Goal: Information Seeking & Learning: Understand process/instructions

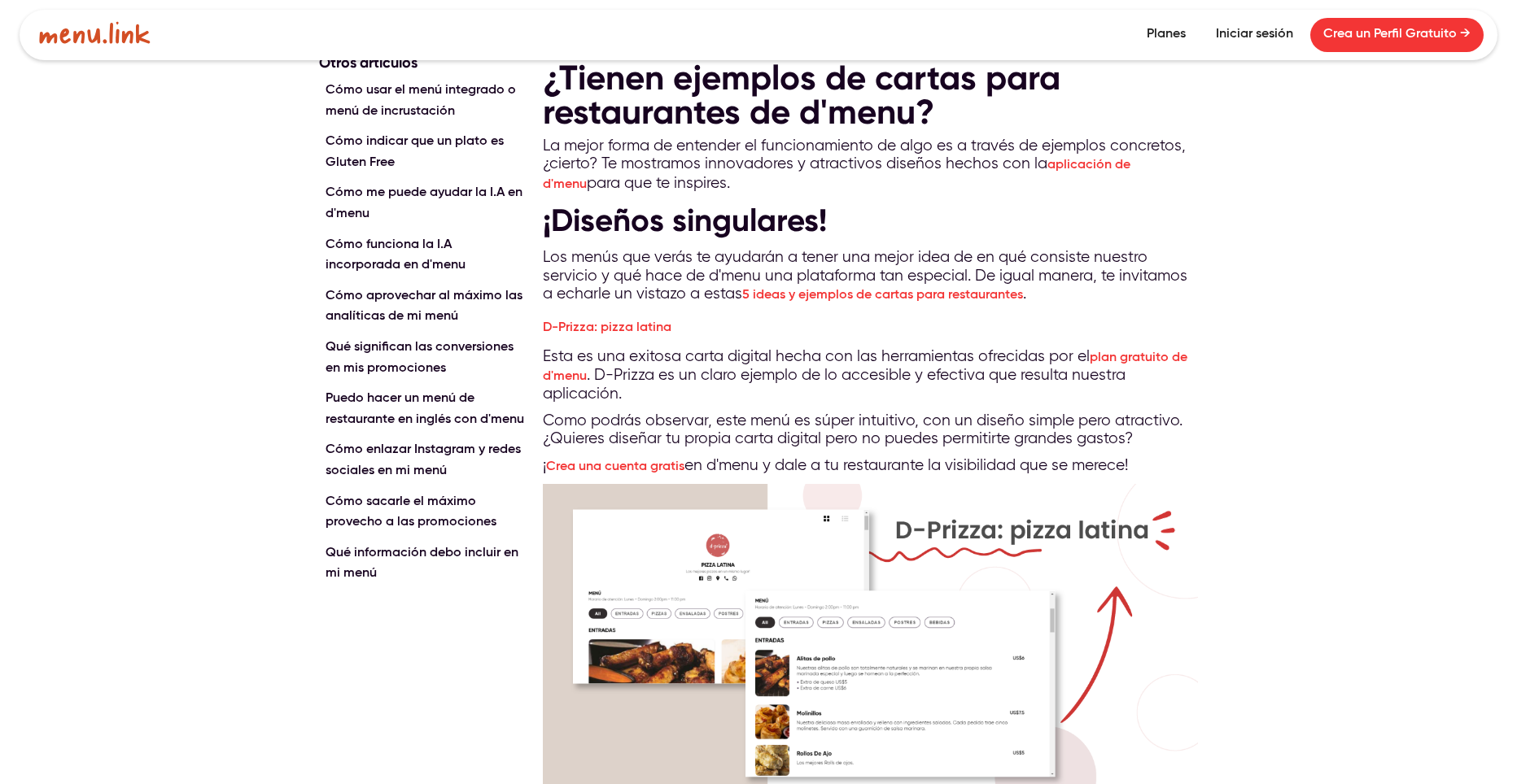
click at [754, 577] on img at bounding box center [869, 647] width 655 height 328
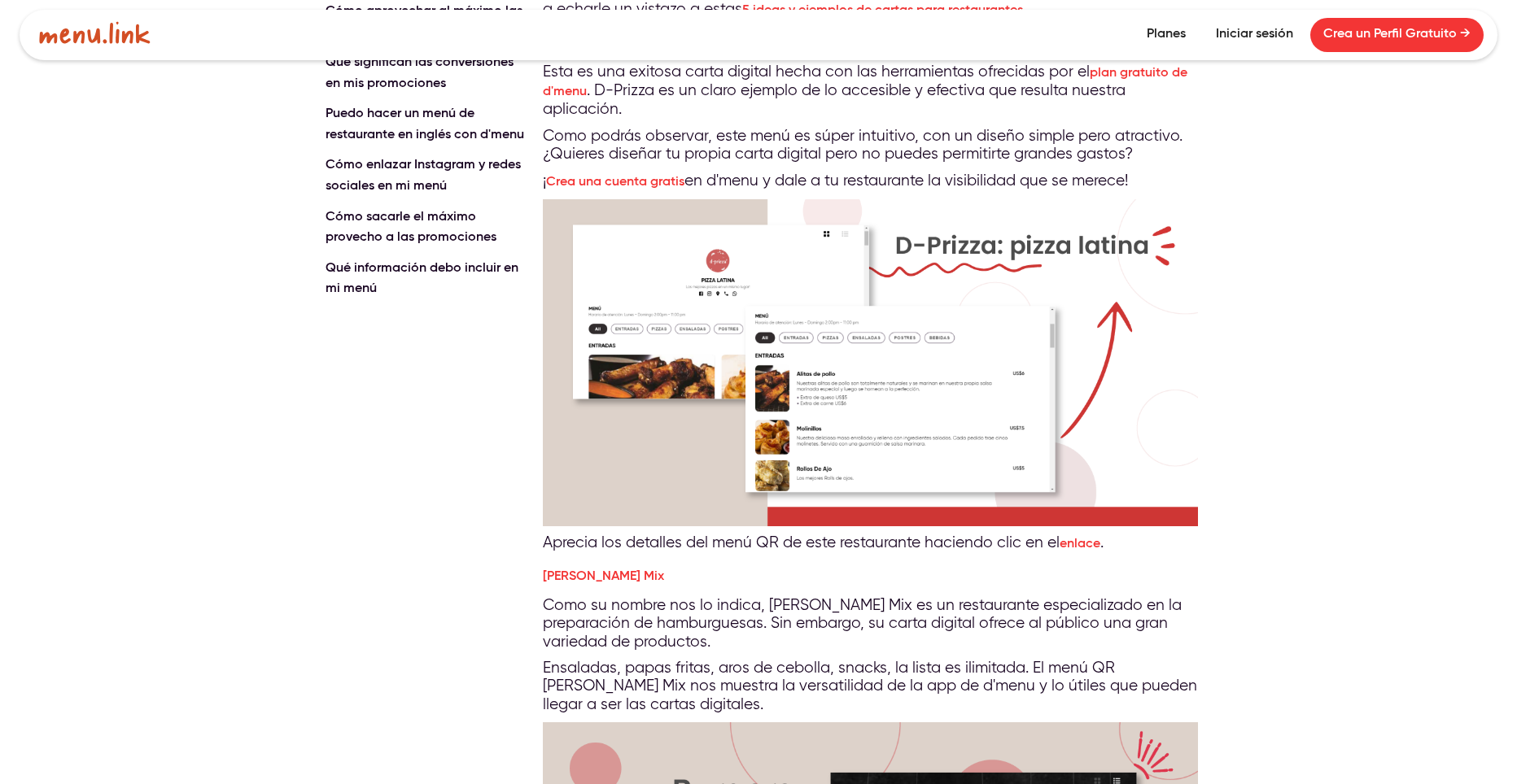
scroll to position [325, 0]
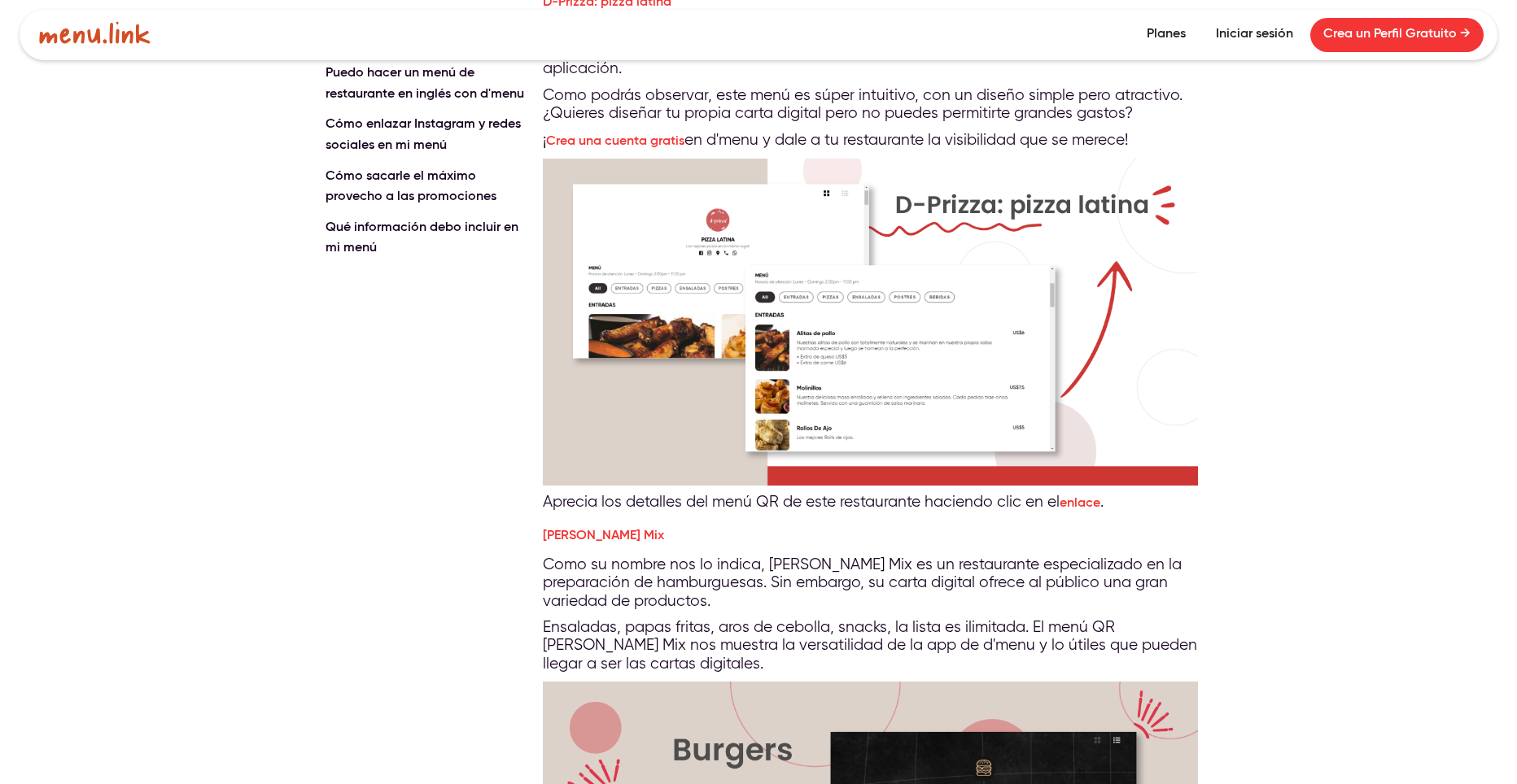
click at [856, 371] on img at bounding box center [869, 322] width 655 height 328
click at [951, 276] on img at bounding box center [869, 322] width 655 height 328
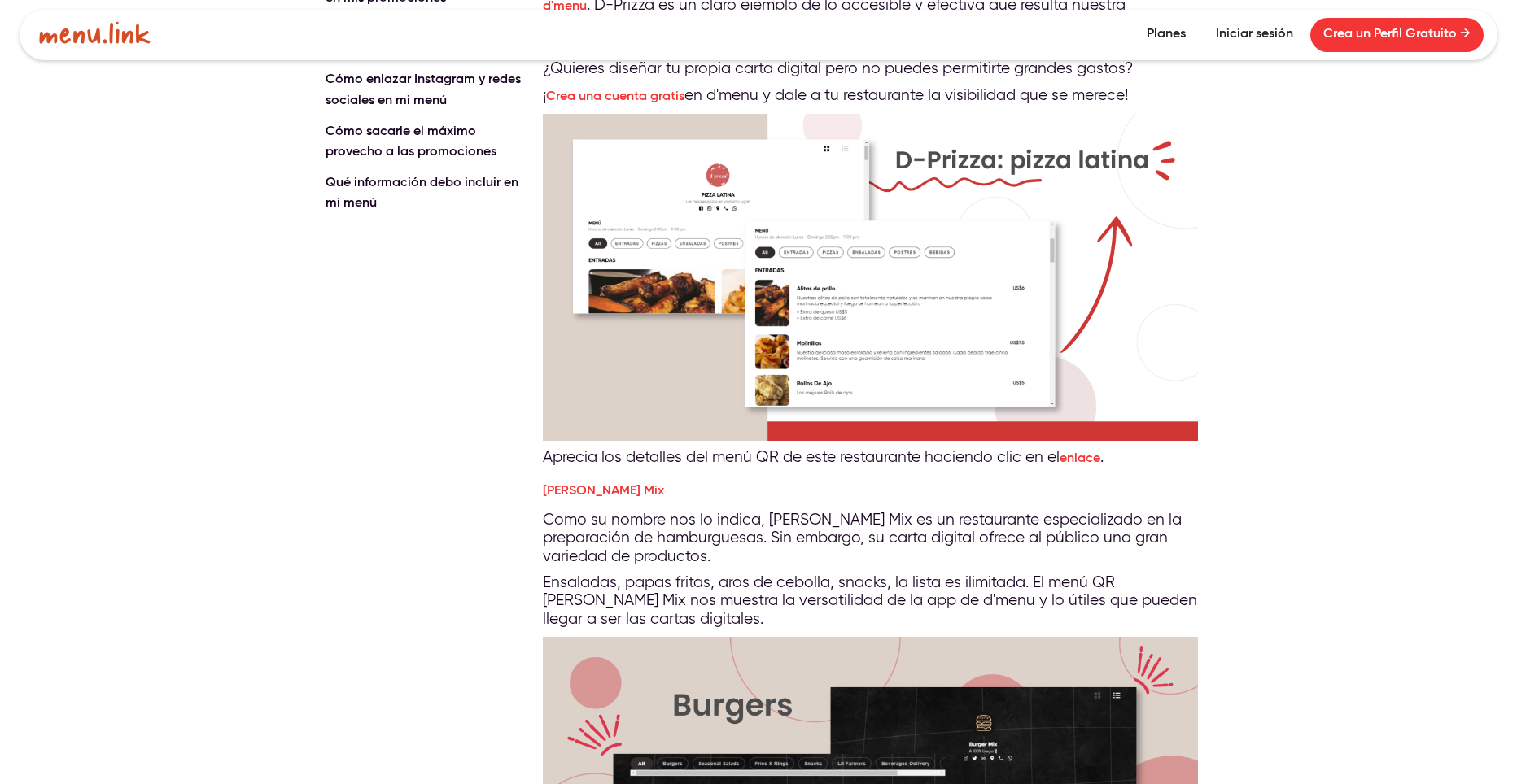
scroll to position [651, 0]
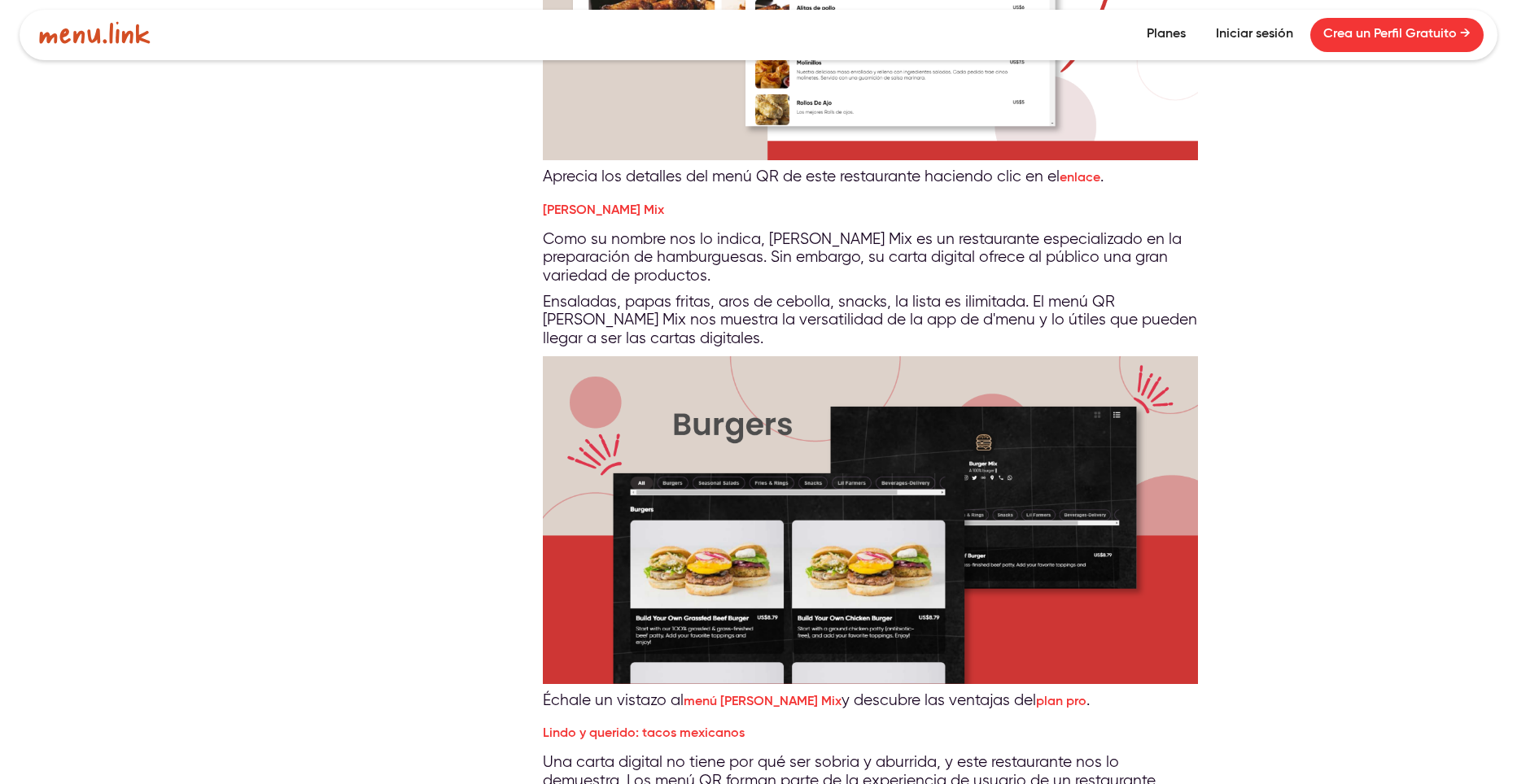
click at [767, 496] on img at bounding box center [869, 520] width 655 height 328
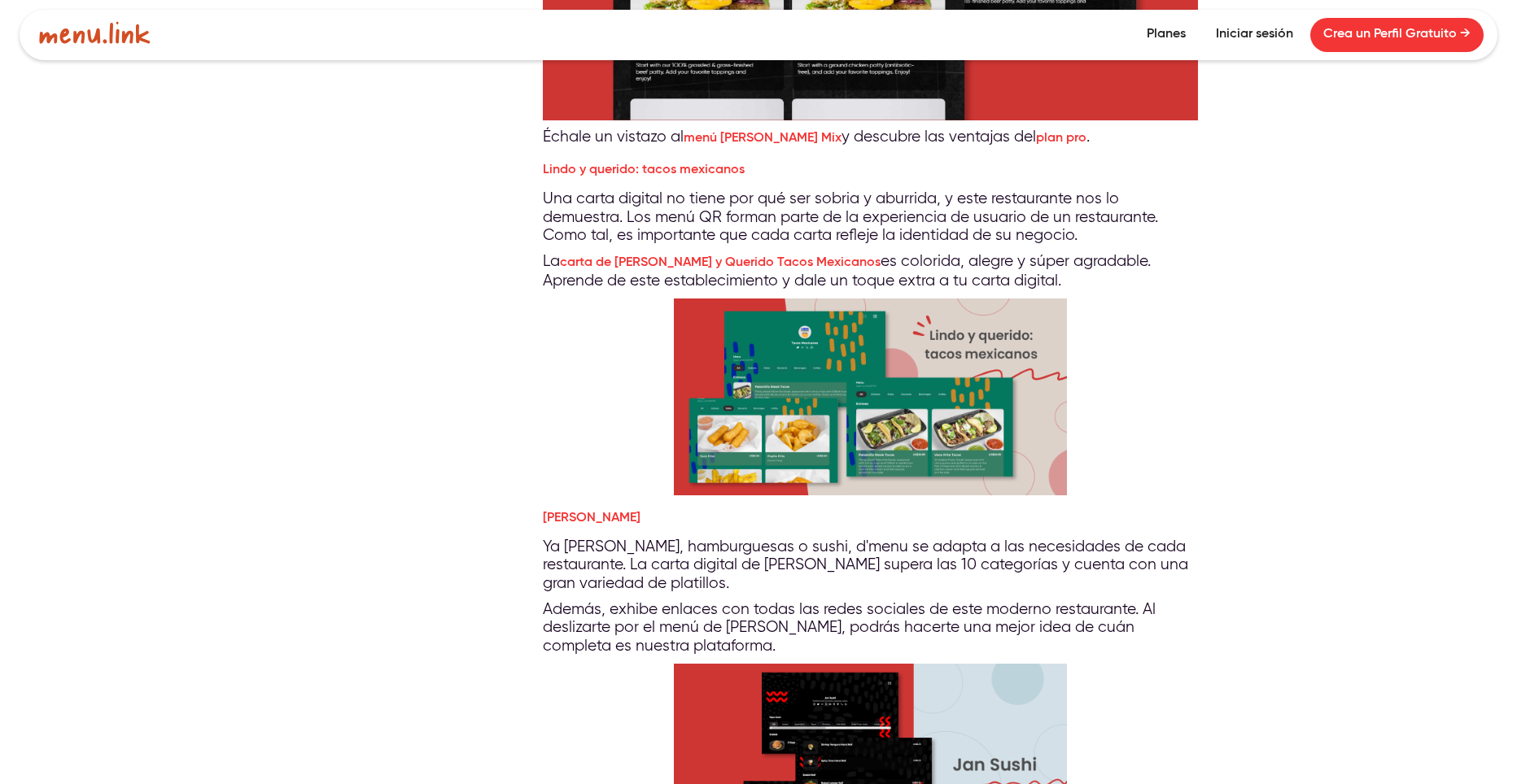
scroll to position [1545, 0]
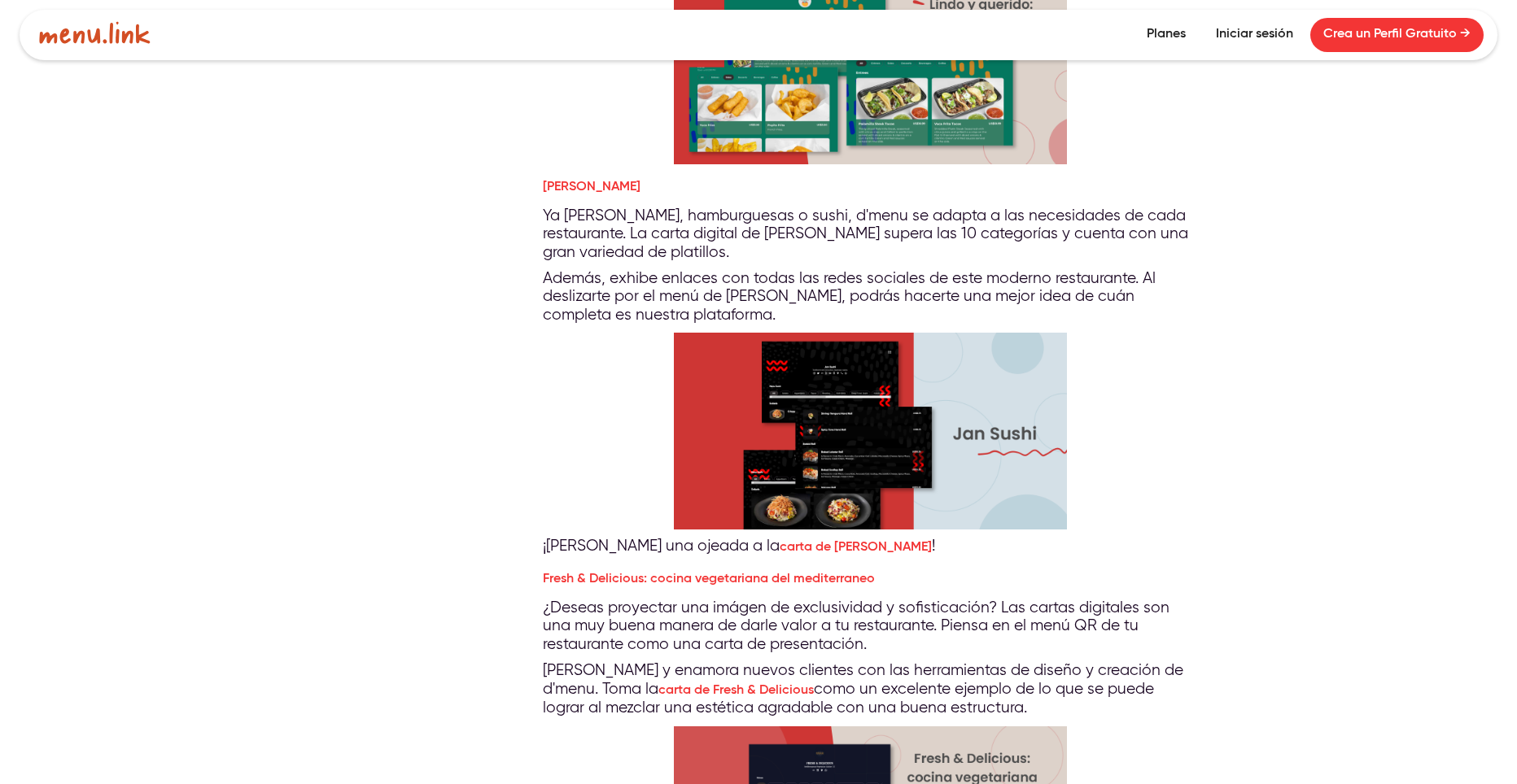
click at [765, 510] on img at bounding box center [869, 430] width 393 height 197
click at [777, 480] on img at bounding box center [869, 430] width 393 height 197
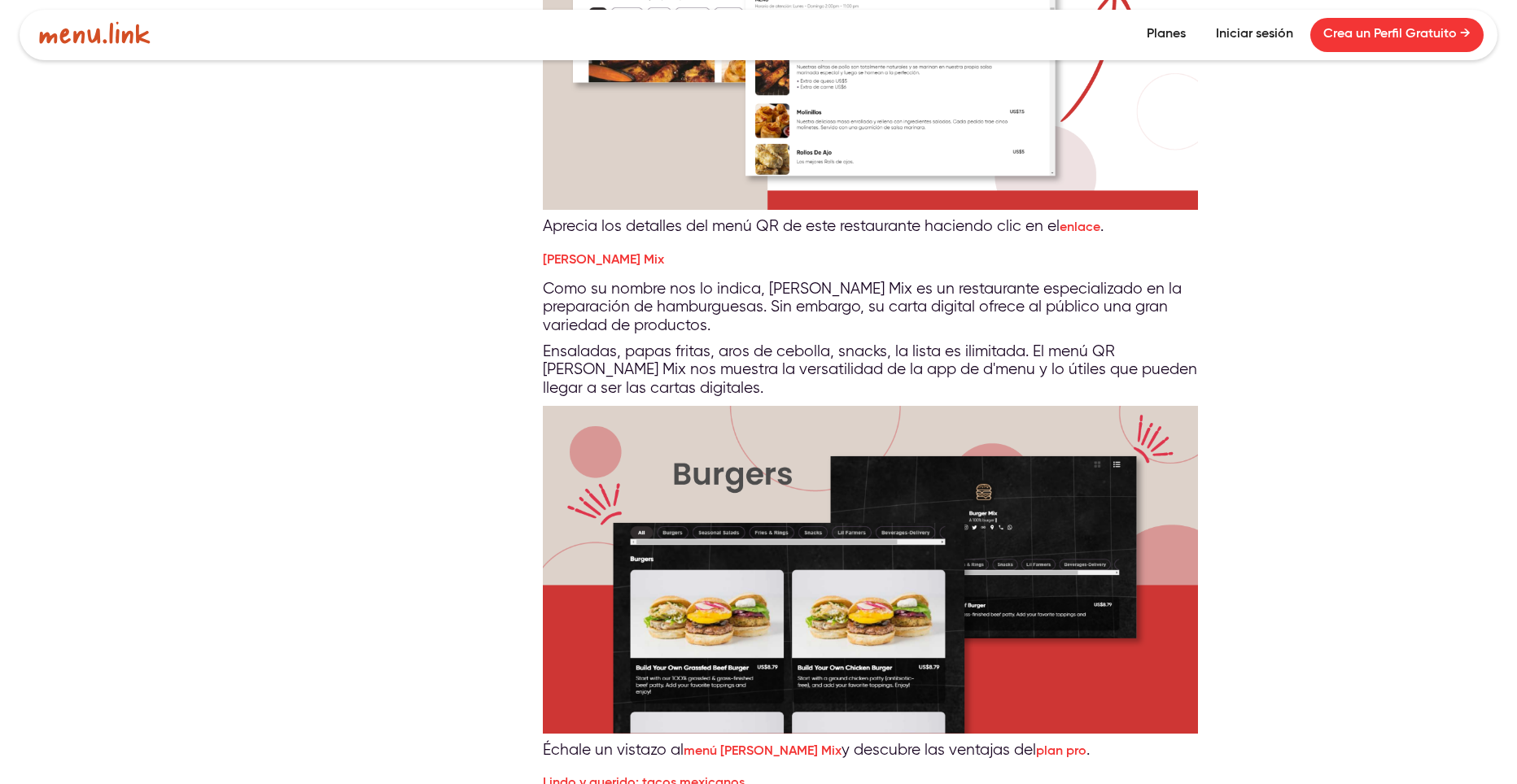
scroll to position [590, 0]
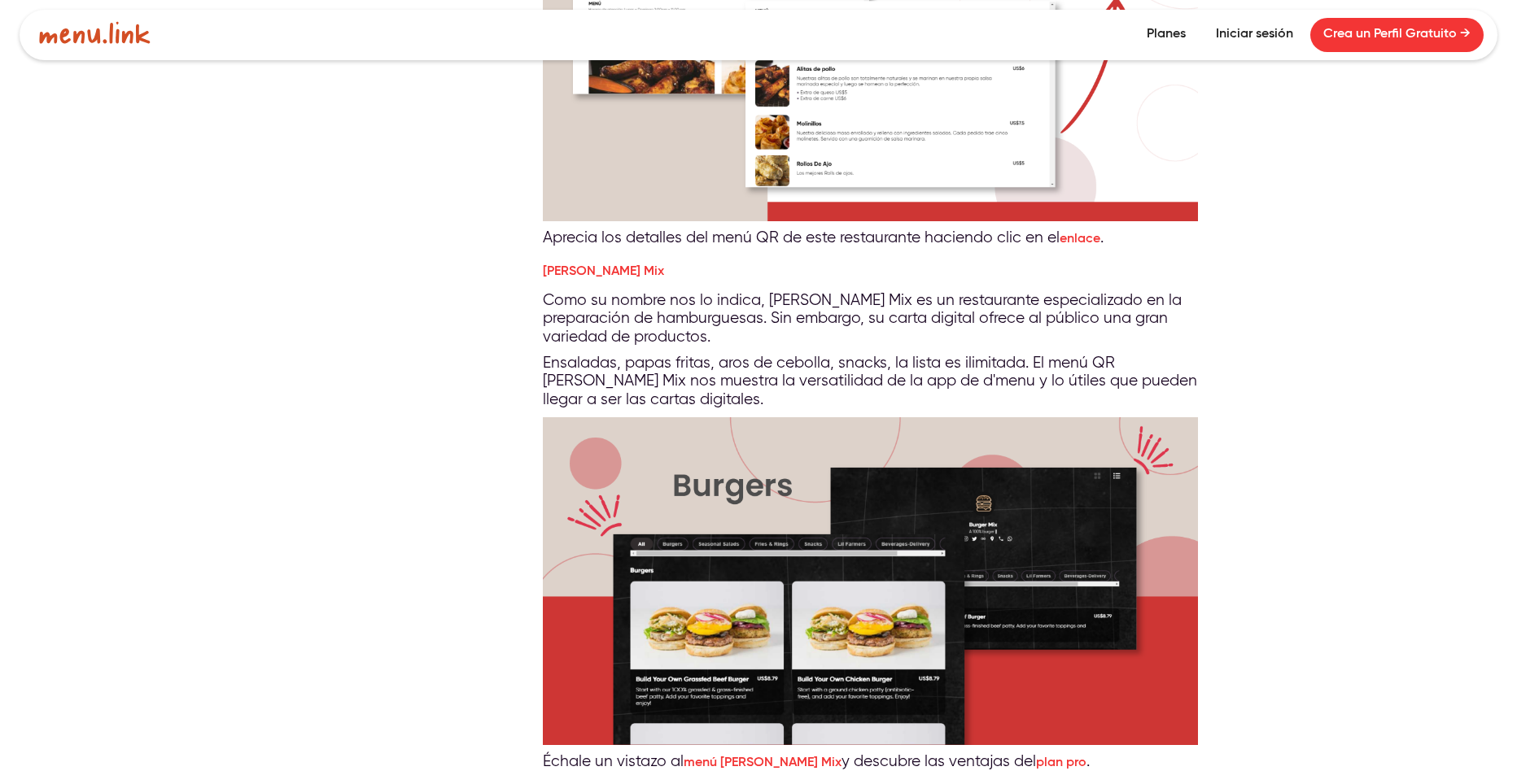
click at [722, 556] on img at bounding box center [869, 581] width 655 height 328
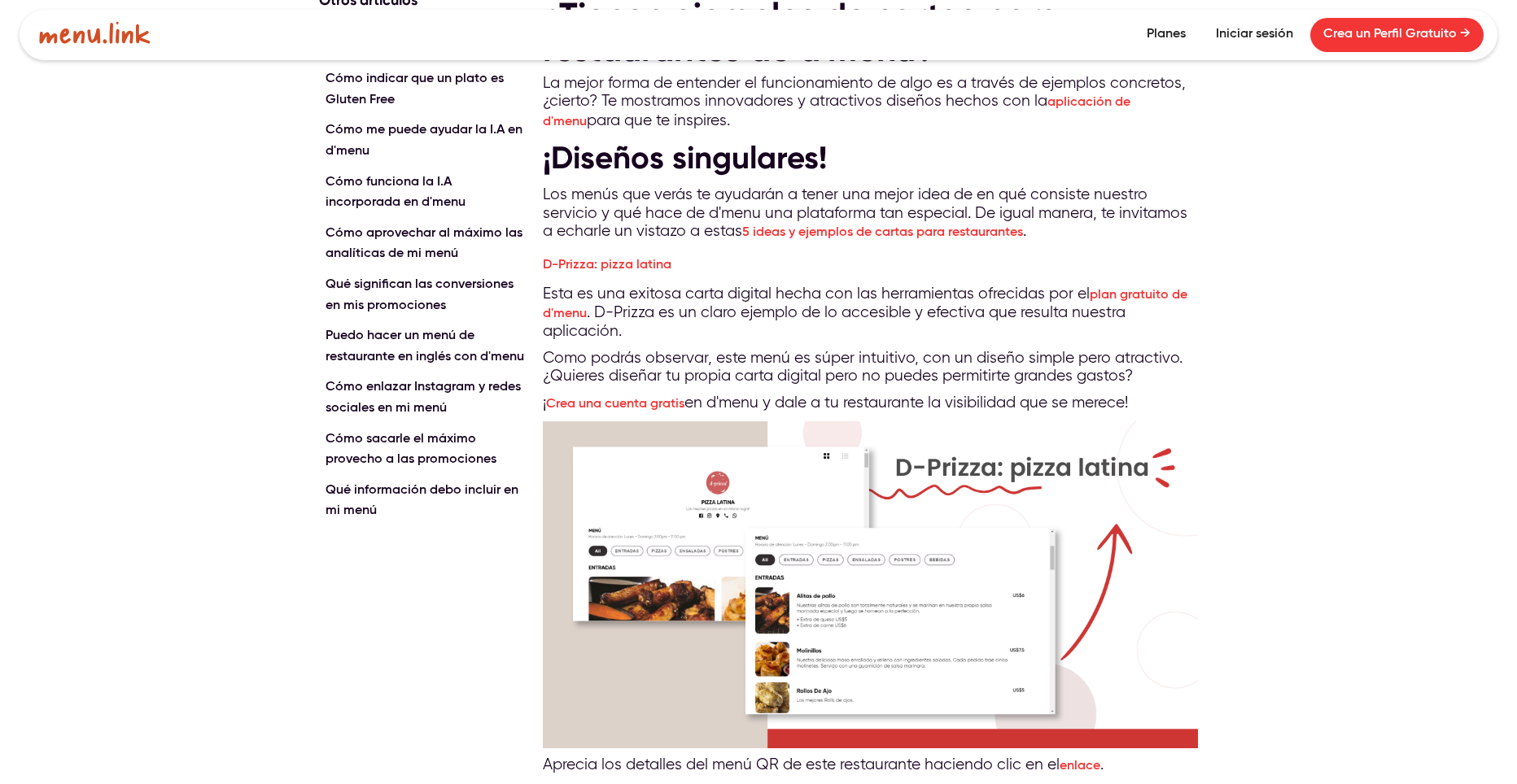
scroll to position [0, 0]
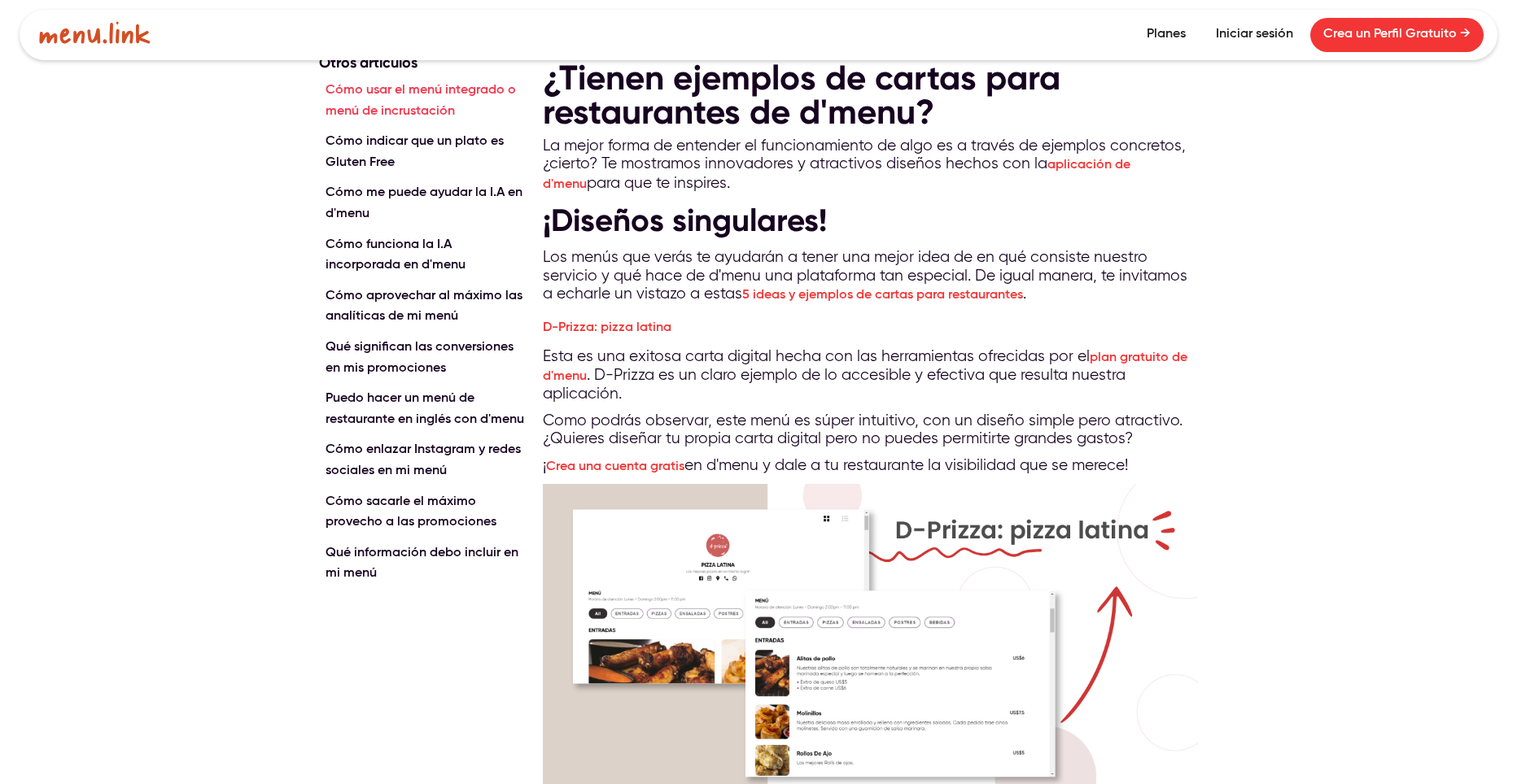
click at [440, 108] on link "Cómo usar el menú integrado o menú de incrustación" at bounding box center [422, 101] width 208 height 42
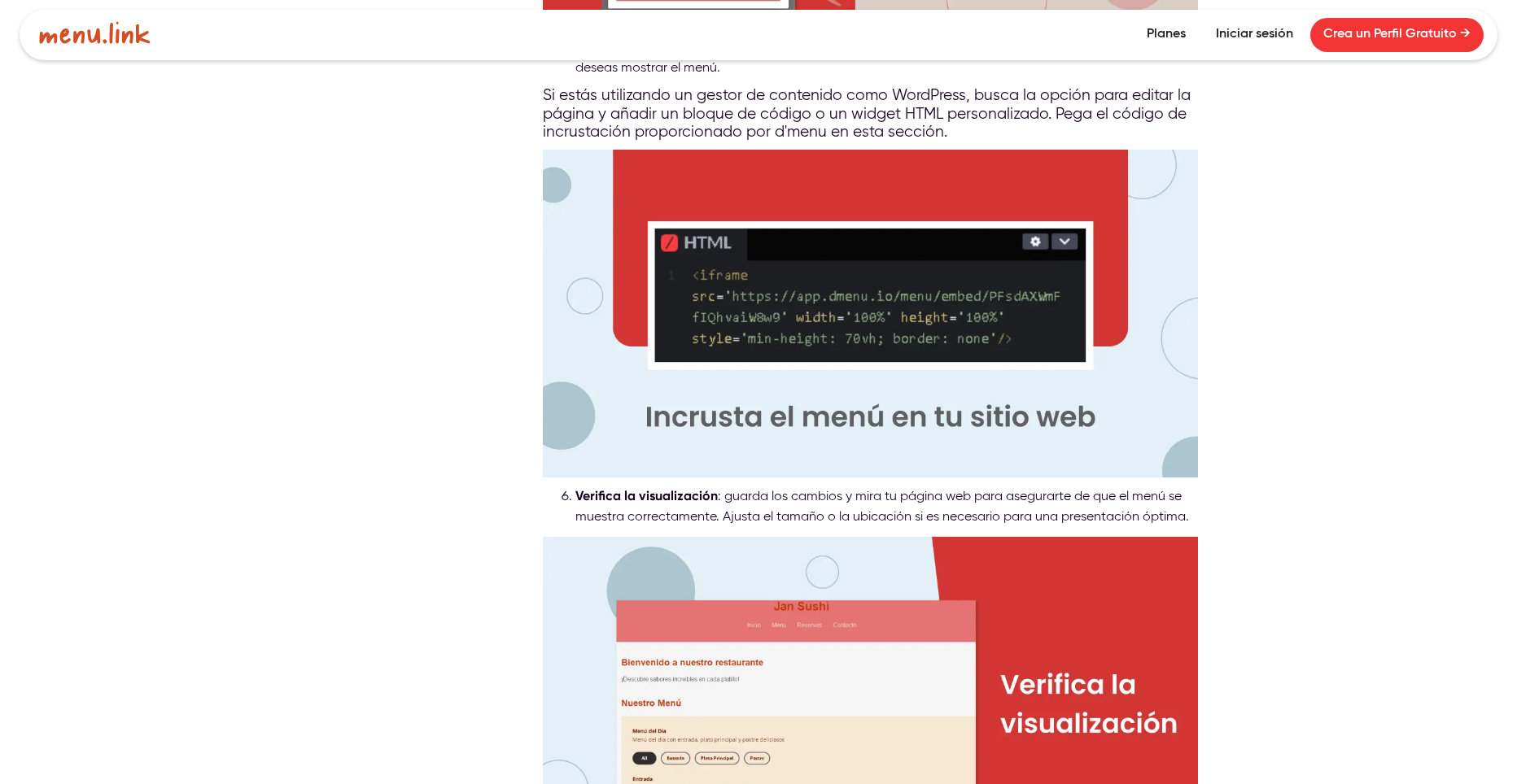
scroll to position [1871, 0]
